Goal: Task Accomplishment & Management: Complete application form

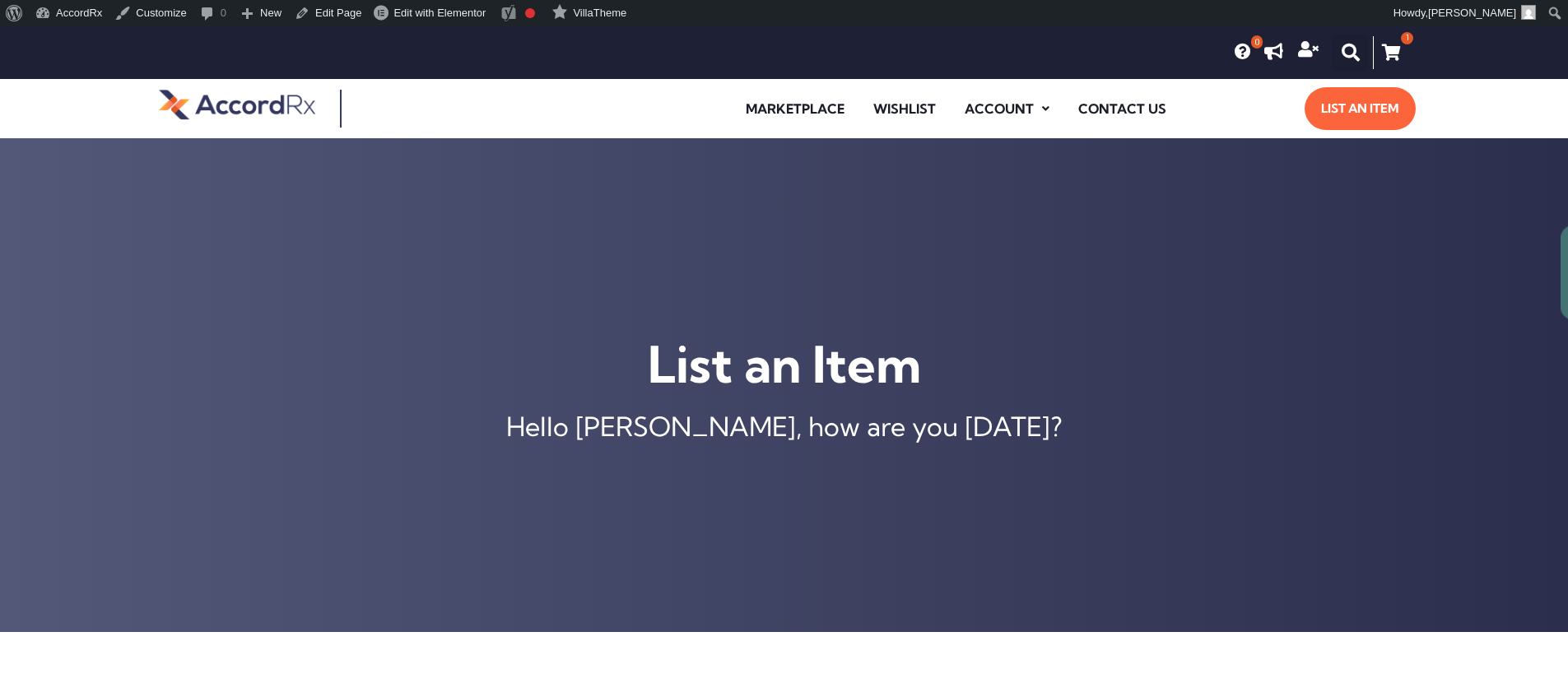
scroll to position [632, 0]
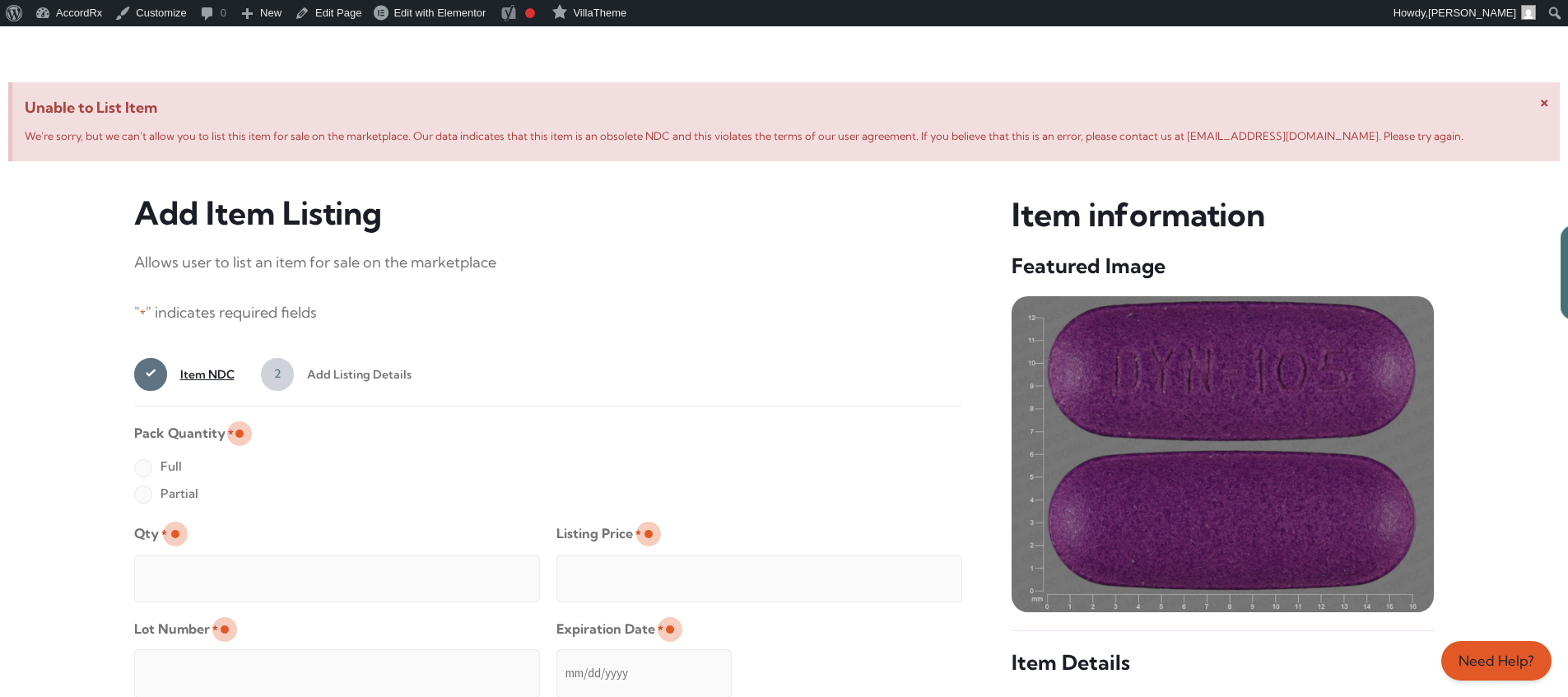
click at [143, 469] on label "Full" at bounding box center [158, 466] width 48 height 26
click at [0, 0] on input "Full" at bounding box center [0, 0] width 0 height 0
click at [196, 560] on input "Qty *" at bounding box center [337, 578] width 405 height 48
type input "2"
click at [916, 574] on input "Listing Price *" at bounding box center [759, 578] width 405 height 48
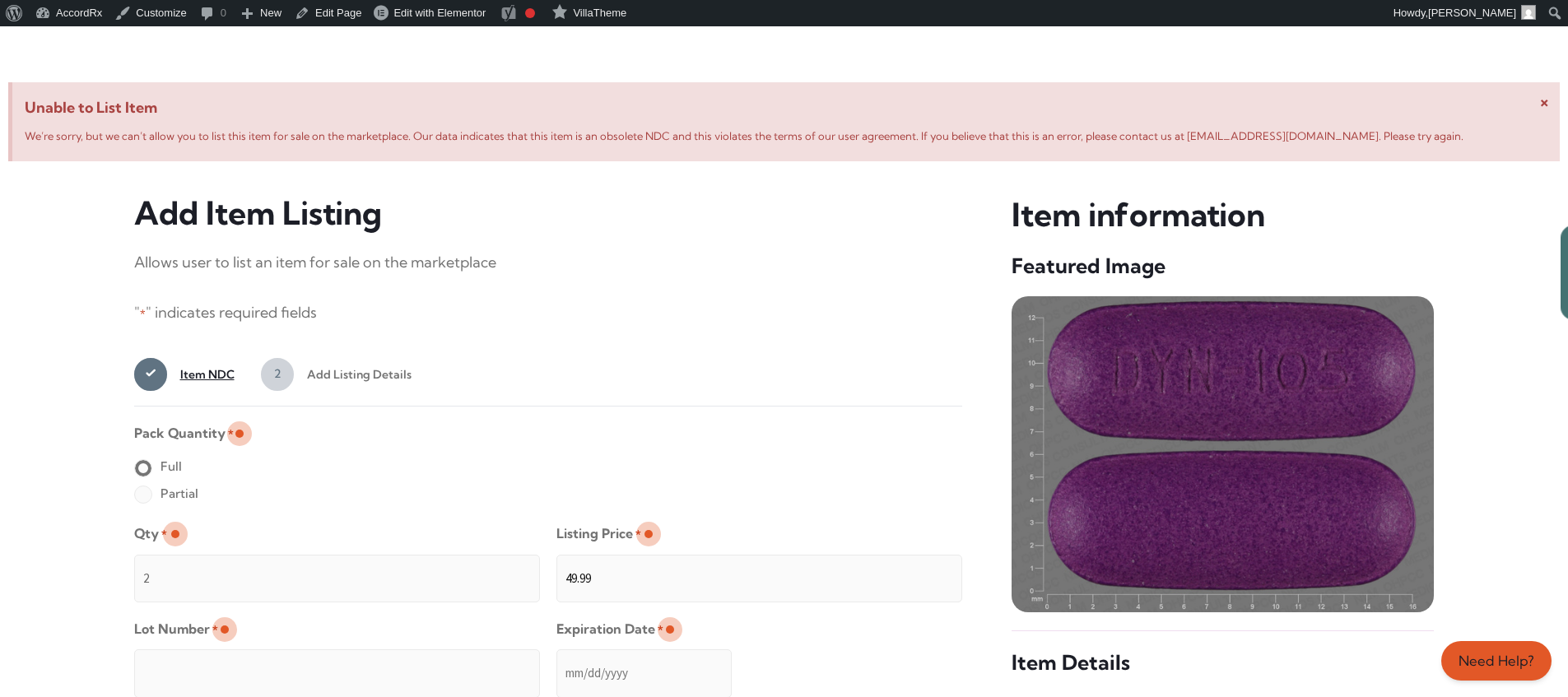
type input "49.99"
click at [444, 662] on input "Lot Number *" at bounding box center [337, 673] width 405 height 48
type input "TEST23456"
click at [557, 657] on input "Expiration Date *" at bounding box center [643, 673] width 175 height 48
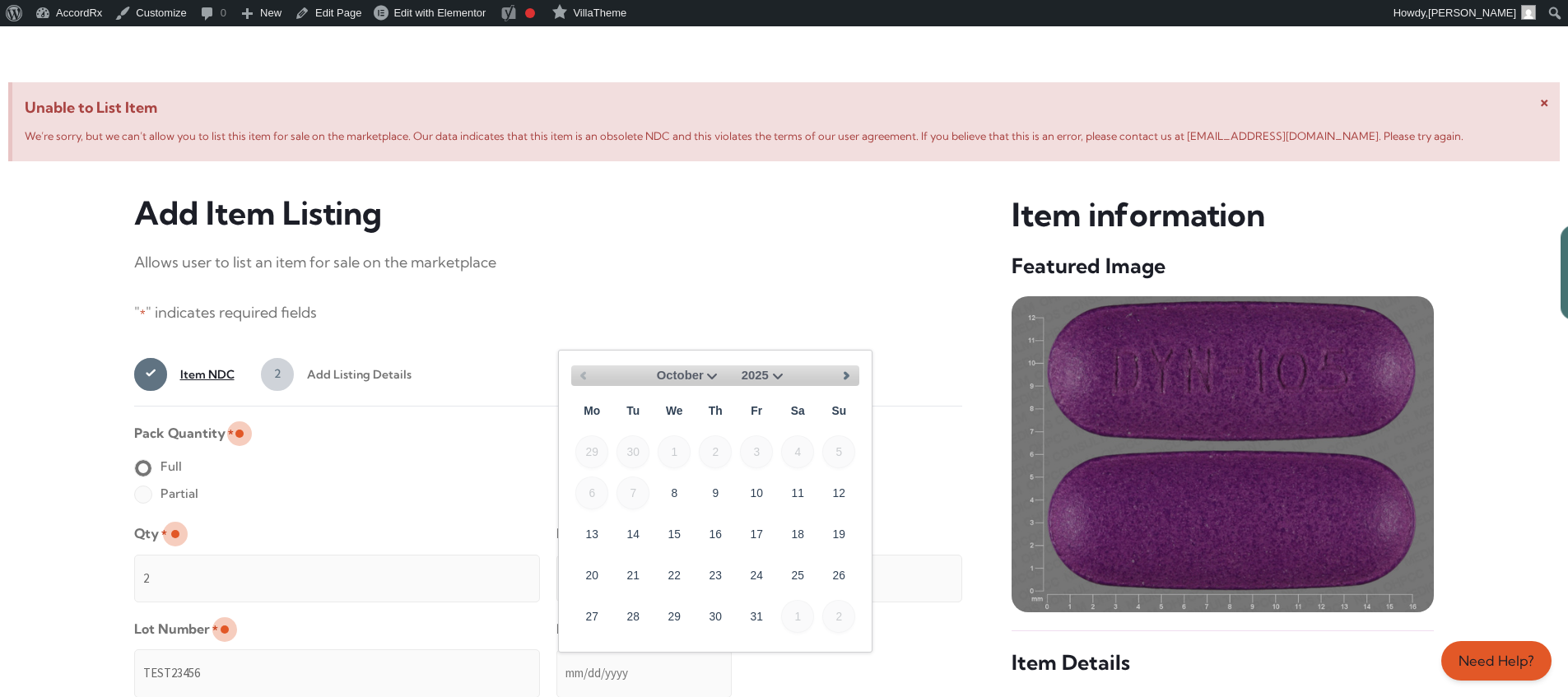
click at [710, 374] on select "October November December" at bounding box center [683, 375] width 78 height 21
click at [846, 609] on link "30" at bounding box center [839, 615] width 33 height 33
type input "[DATE]"
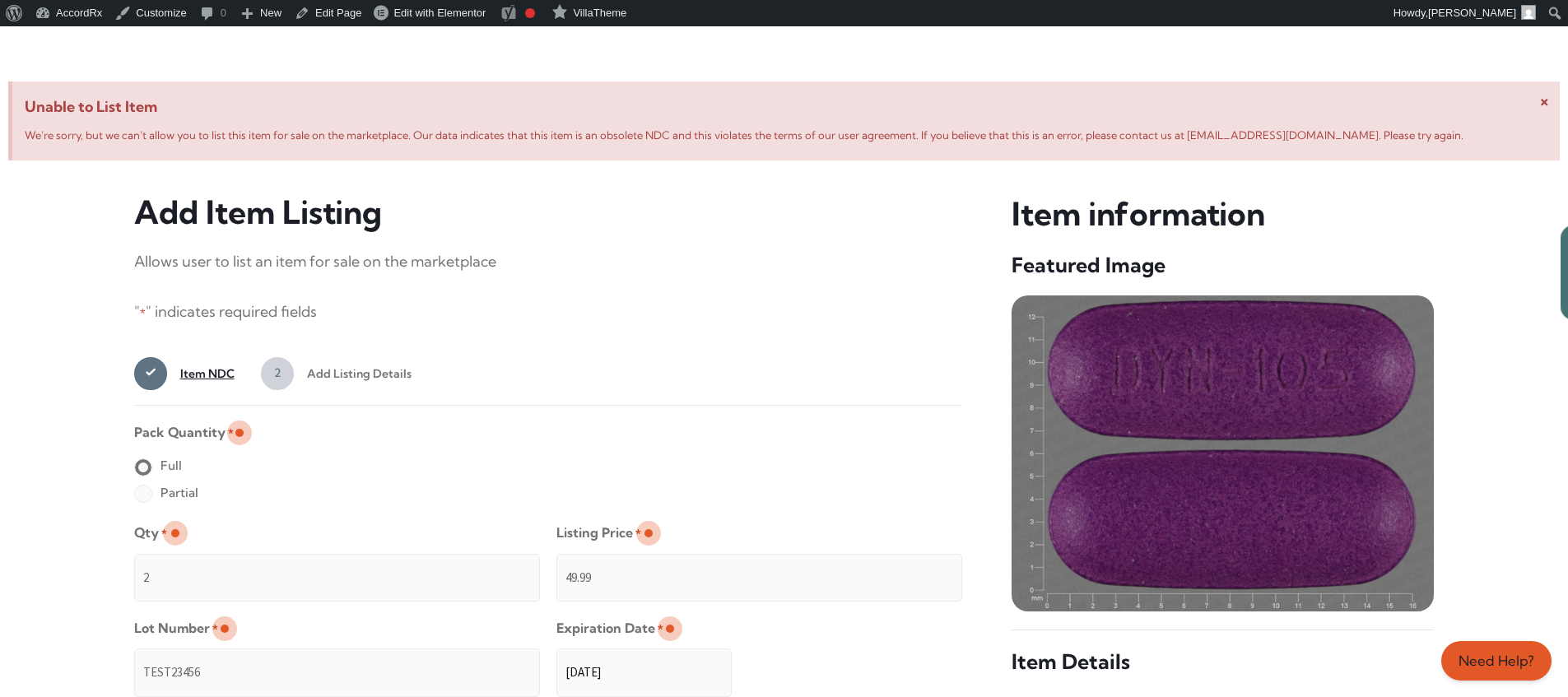
scroll to position [1314, 0]
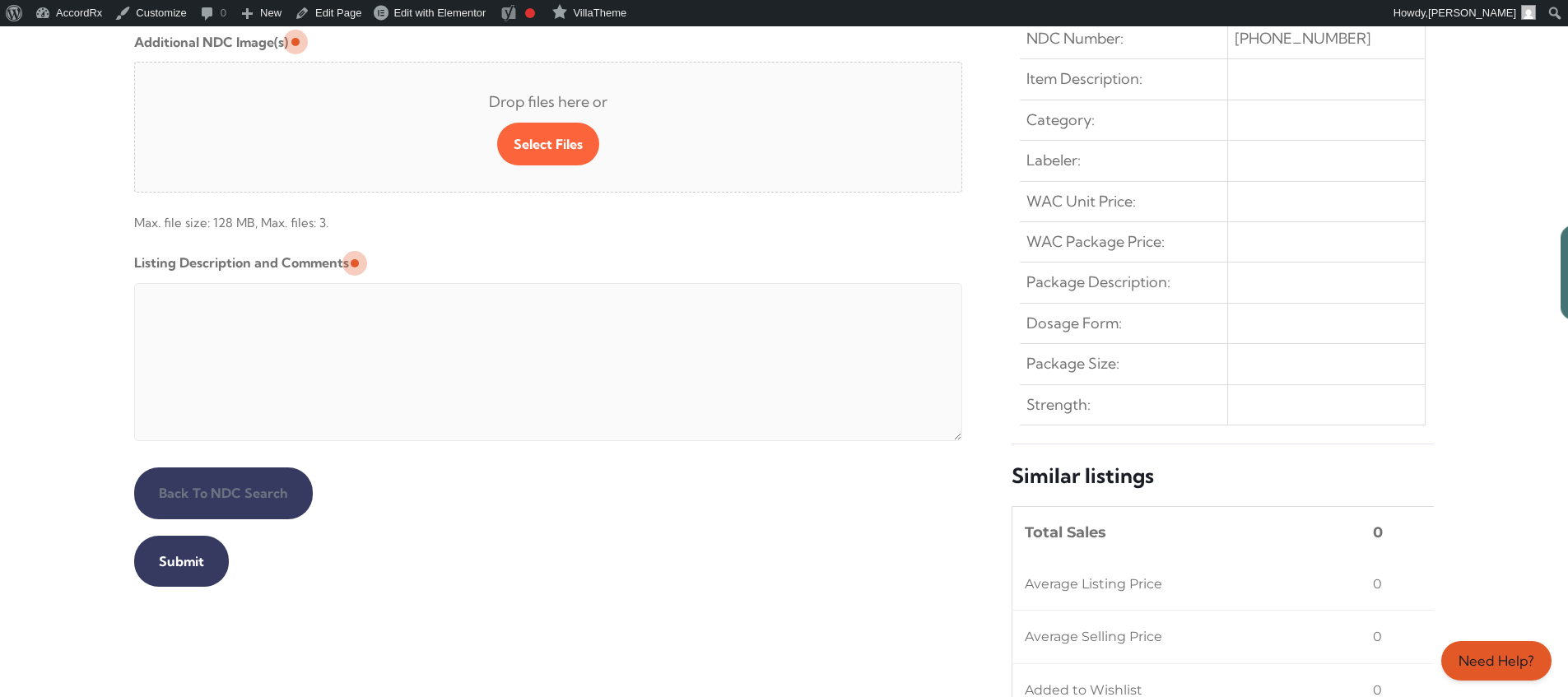
click at [533, 287] on textarea "Listing Description and Comments" at bounding box center [549, 362] width 829 height 158
type textarea "Automated Testing - list comment from [MEDICAL_DATA][DOMAIN_NAME]"
click at [179, 562] on input "Submit" at bounding box center [182, 561] width 95 height 51
